Goal: Transaction & Acquisition: Purchase product/service

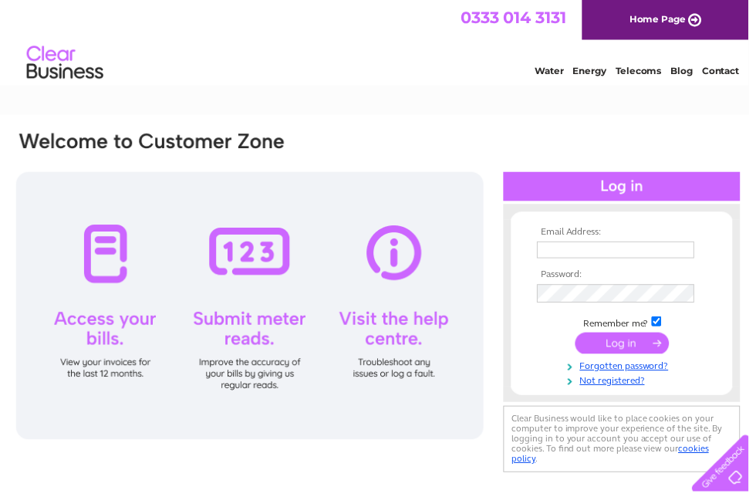
click at [654, 253] on input "text" at bounding box center [622, 252] width 159 height 17
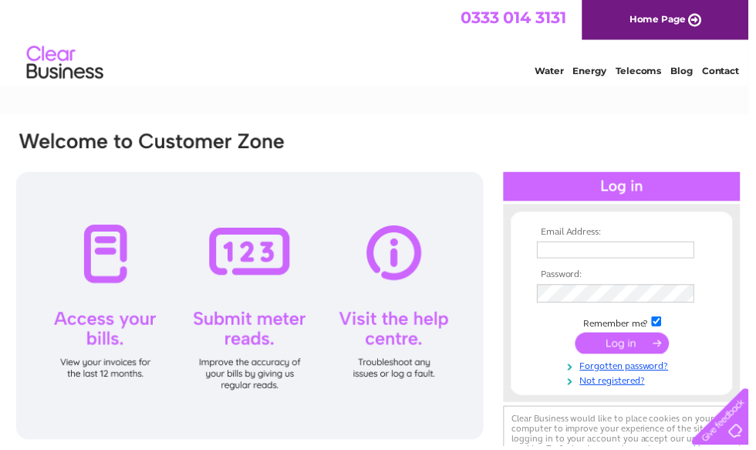
type input "antonio@thouartframing.co.uk"
click at [627, 350] on input "submit" at bounding box center [628, 347] width 95 height 22
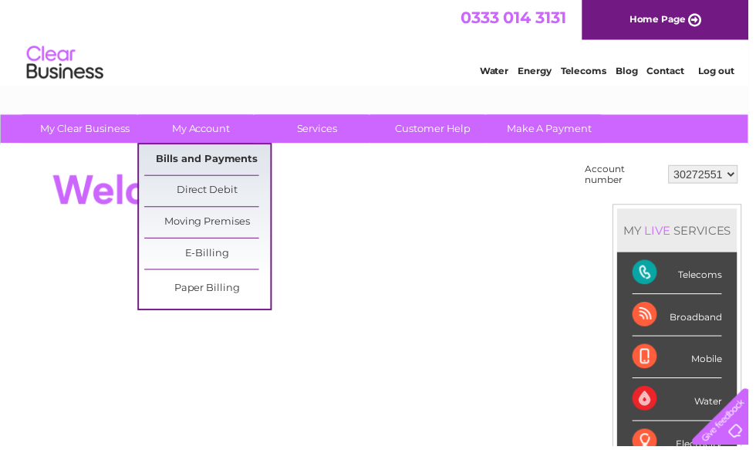
click at [198, 161] on link "Bills and Payments" at bounding box center [209, 161] width 127 height 31
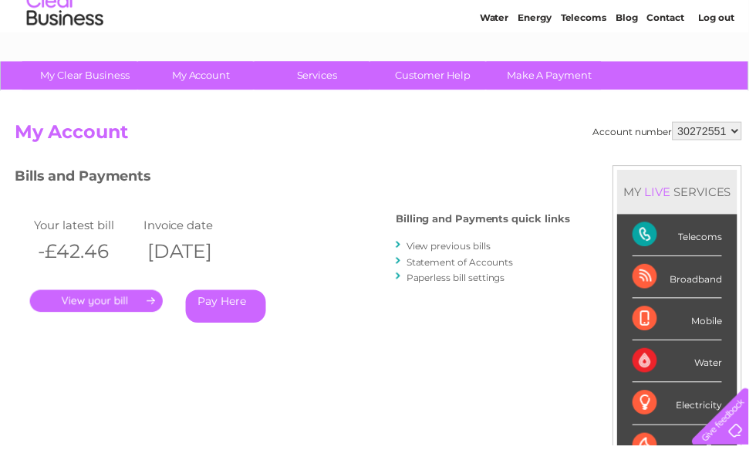
scroll to position [56, 0]
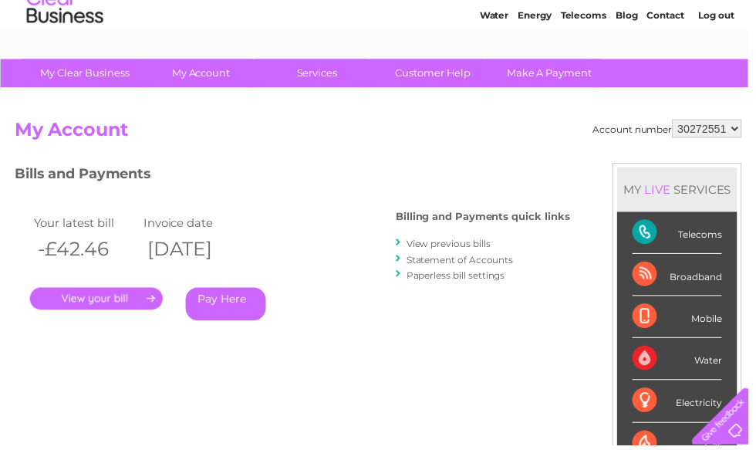
click at [81, 298] on link "." at bounding box center [97, 302] width 134 height 22
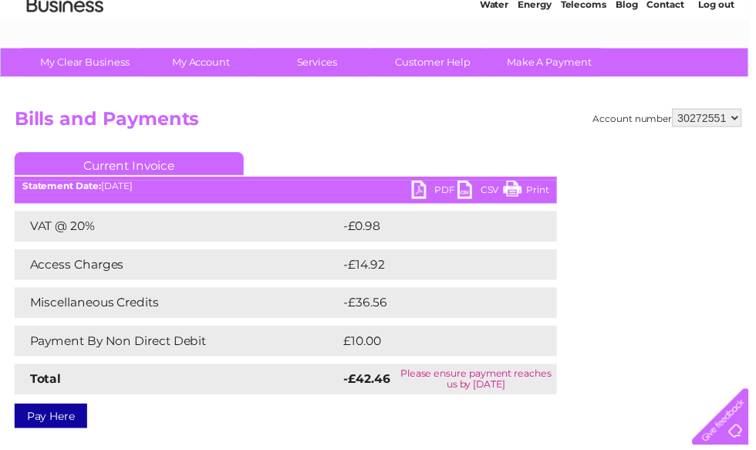
scroll to position [68, 0]
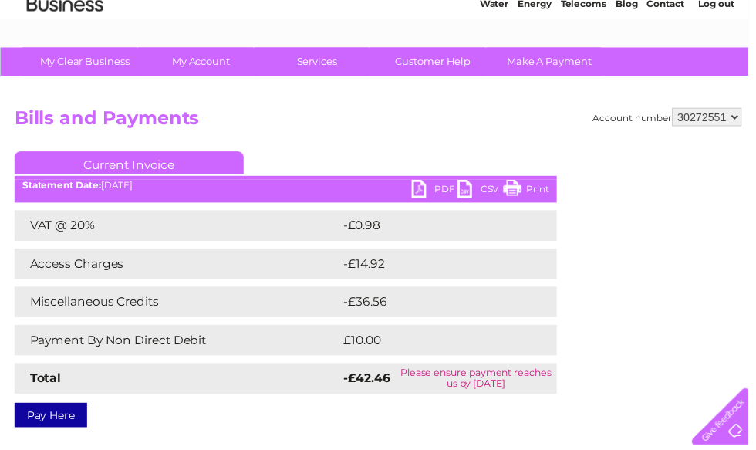
click at [50, 421] on link "Pay Here" at bounding box center [51, 419] width 73 height 25
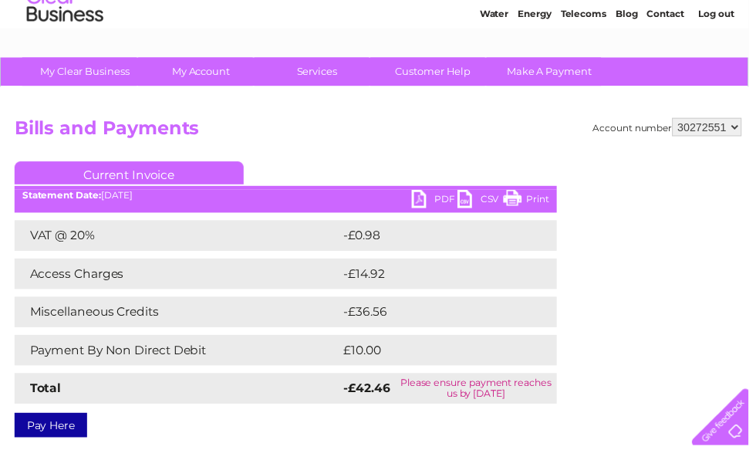
scroll to position [58, 0]
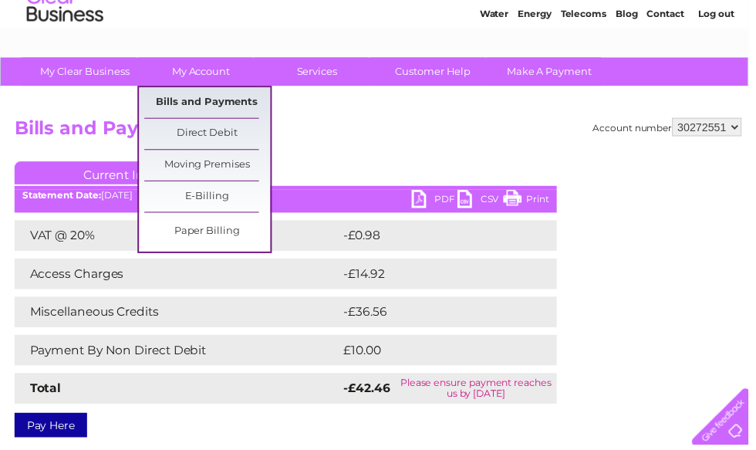
click at [174, 103] on link "Bills and Payments" at bounding box center [209, 103] width 127 height 31
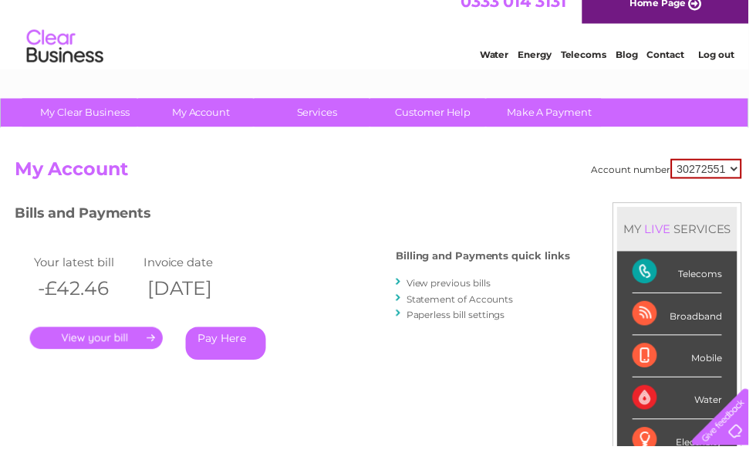
scroll to position [12, 0]
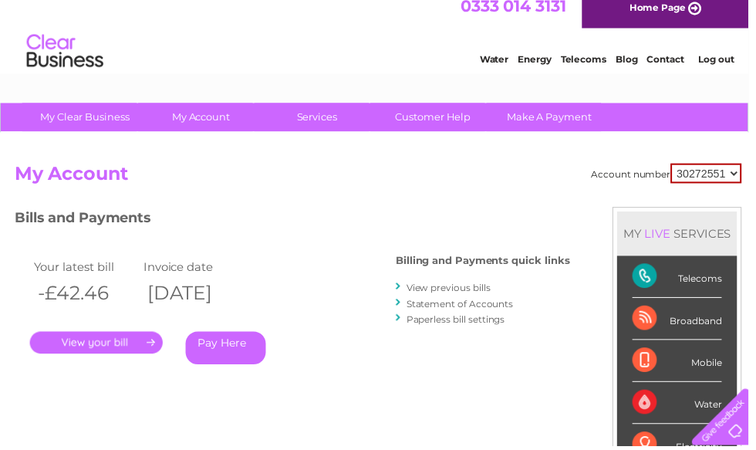
click at [427, 291] on link "View previous bills" at bounding box center [453, 291] width 85 height 12
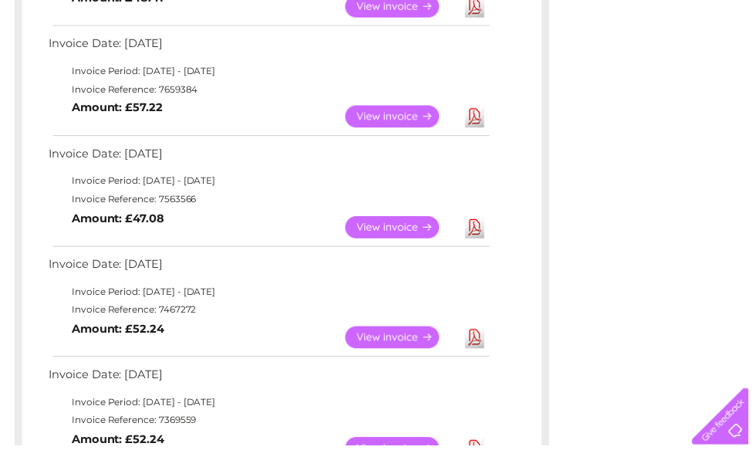
scroll to position [927, 0]
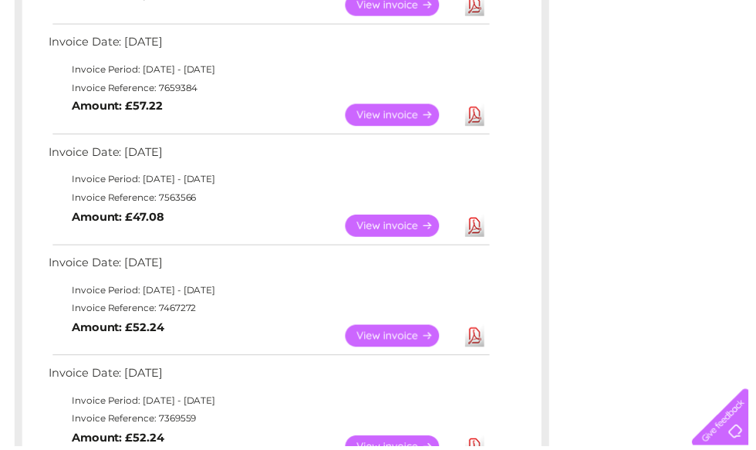
click at [381, 220] on link "View" at bounding box center [405, 227] width 113 height 22
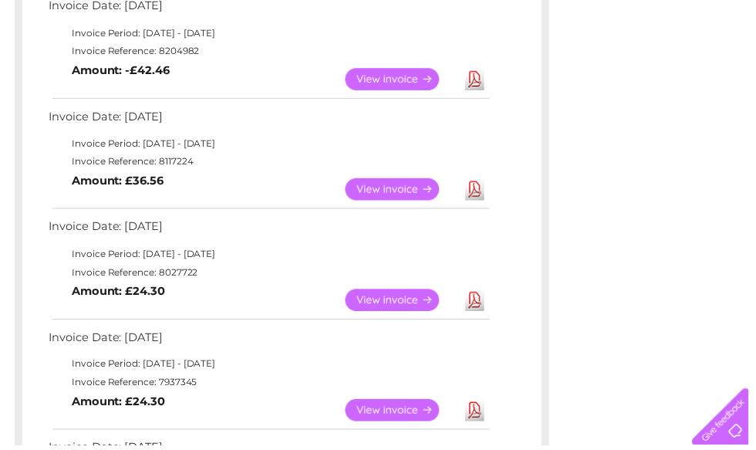
scroll to position [0, 0]
